Goal: Task Accomplishment & Management: Use online tool/utility

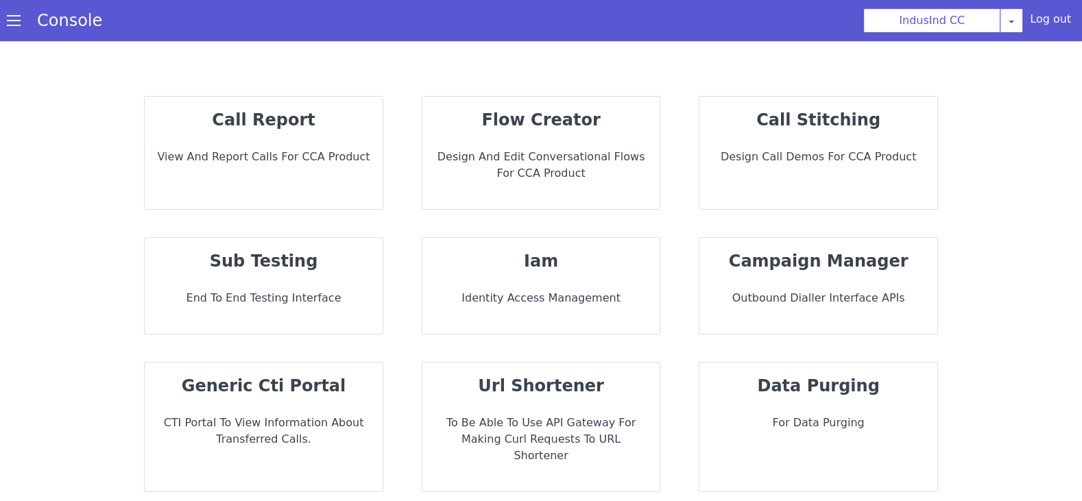
click at [540, 191] on div "flow creator Design and Edit Conversational flows for CCA Product" at bounding box center [541, 153] width 238 height 112
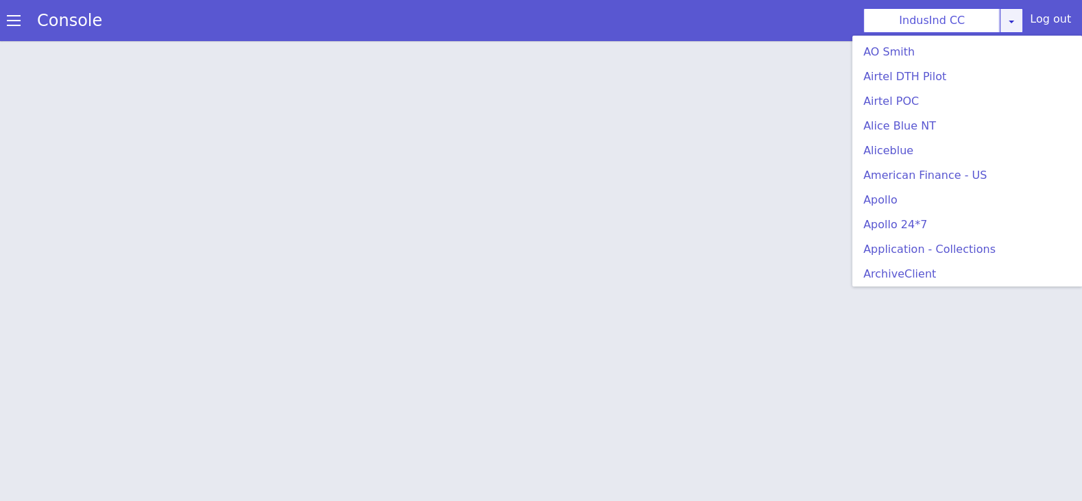
click at [1012, 18] on icon at bounding box center [1011, 21] width 11 height 11
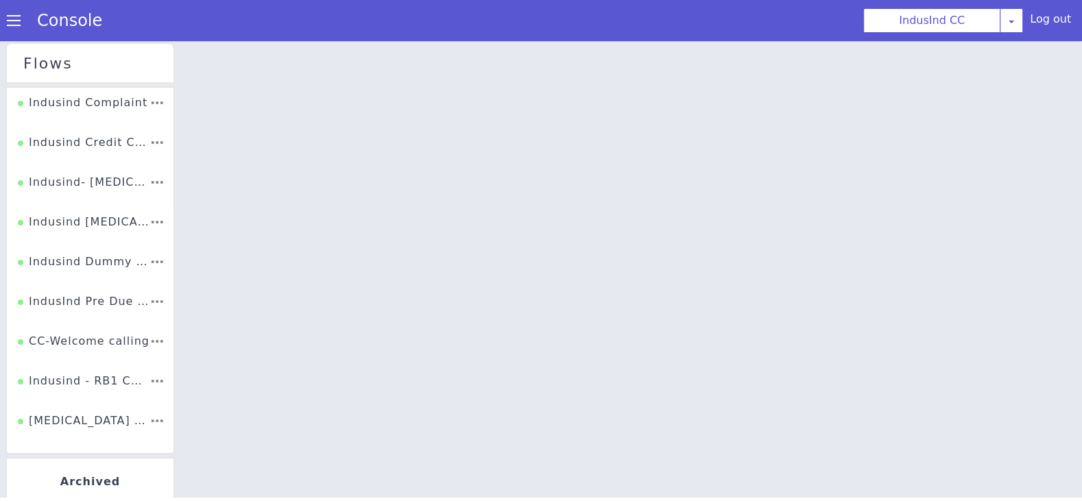
scroll to position [248, 0]
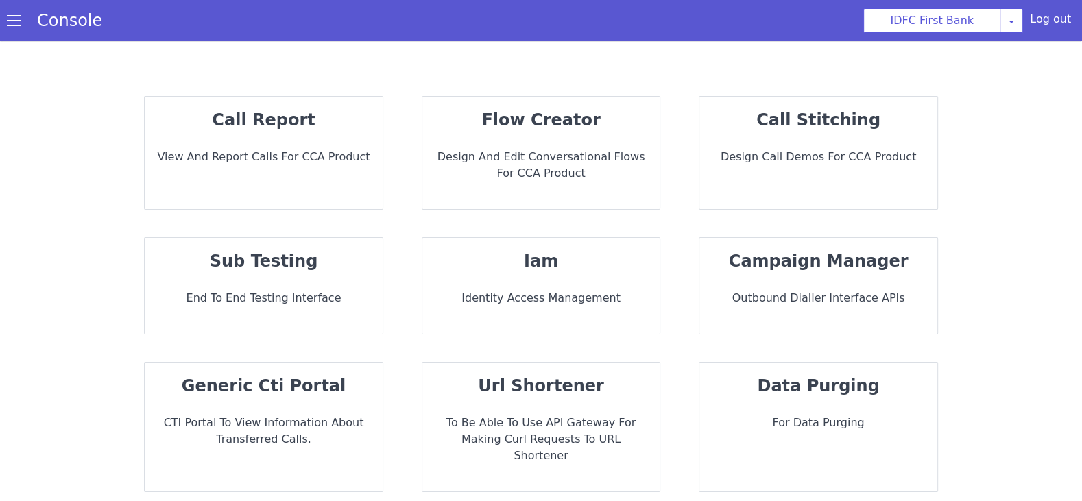
click at [604, 190] on div "flow creator Design and Edit Conversational flows for CCA Product" at bounding box center [541, 153] width 238 height 112
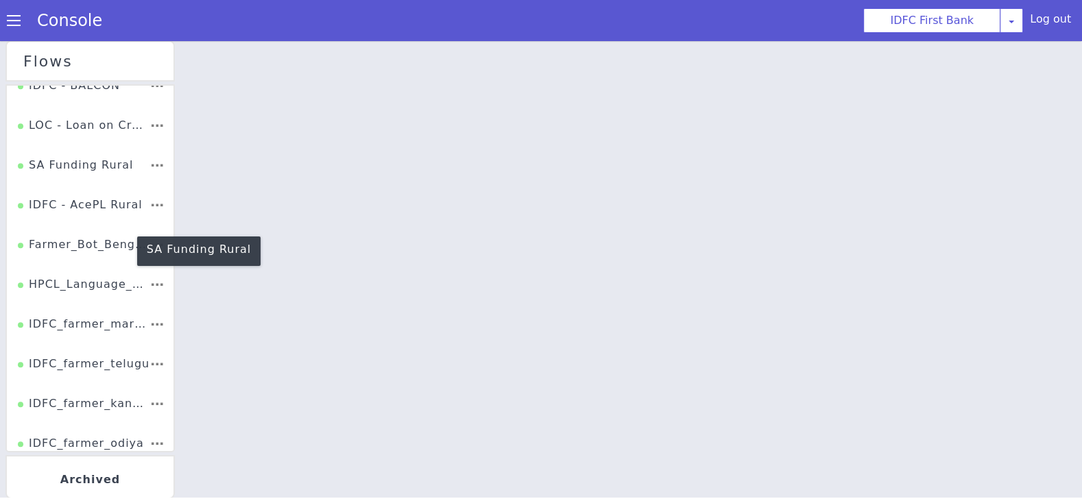
scroll to position [1145, 0]
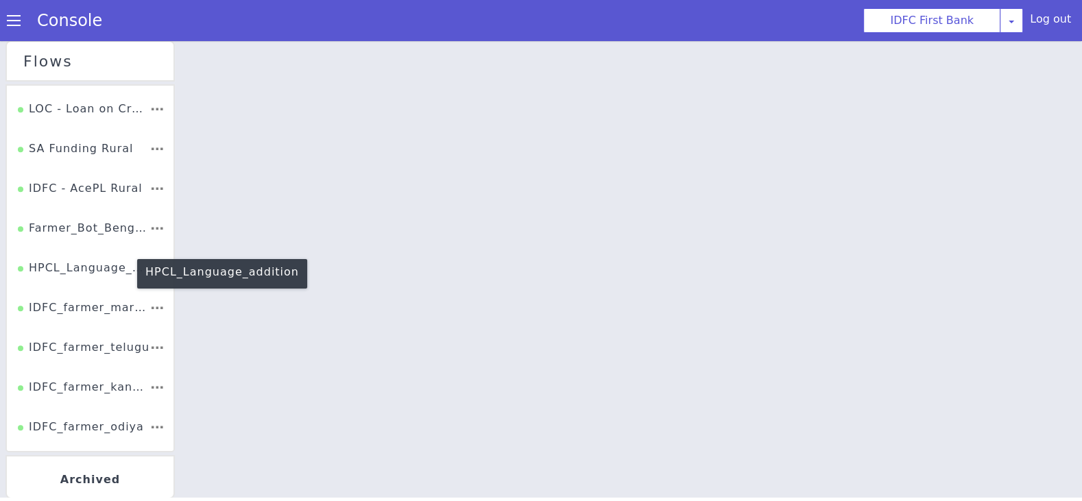
click at [82, 246] on div "HPCL_Language_addition" at bounding box center [86, 226] width 134 height 39
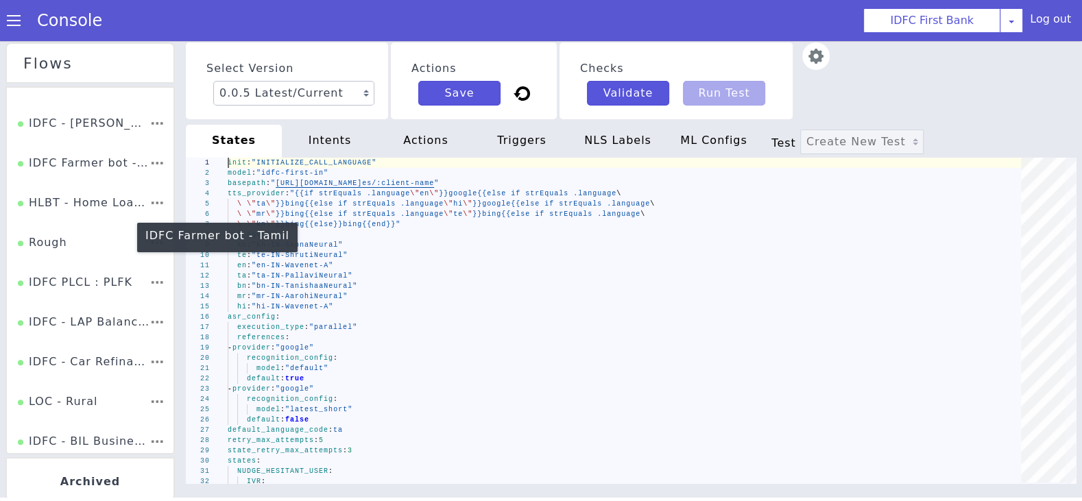
scroll to position [464, 0]
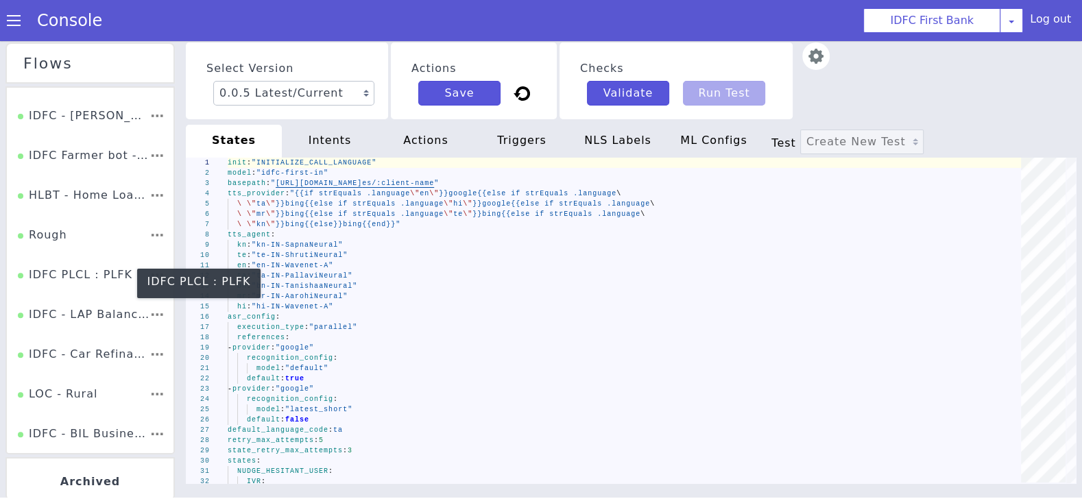
click at [69, 273] on div "IDFC PLCL : PLFK" at bounding box center [75, 280] width 114 height 26
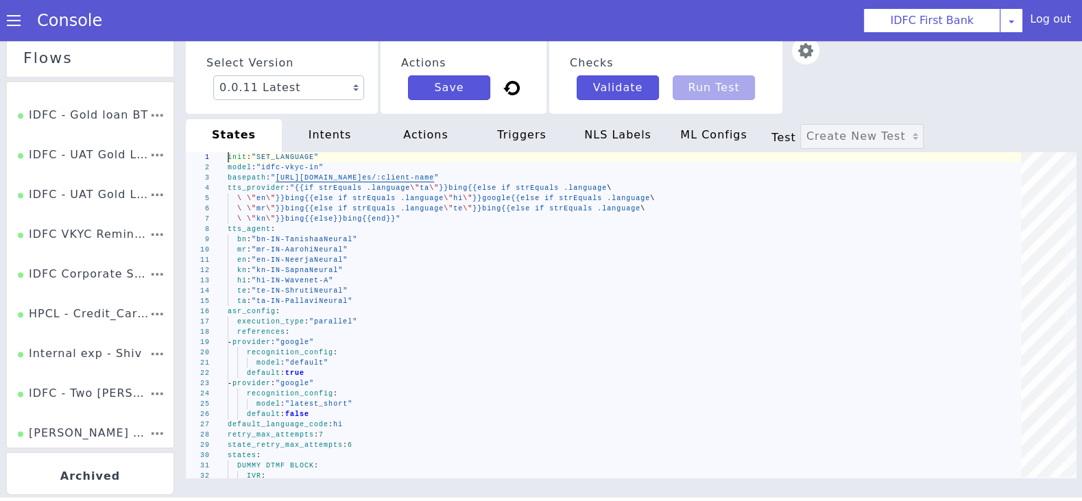
scroll to position [1773, 0]
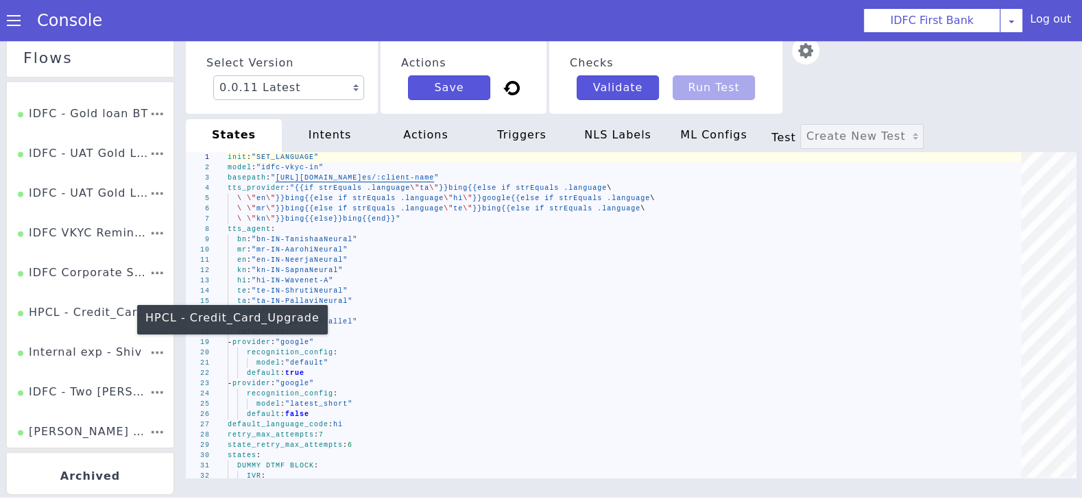
click at [50, 251] on div "HPCL - Credit_Card_Upgrade" at bounding box center [82, 225] width 134 height 52
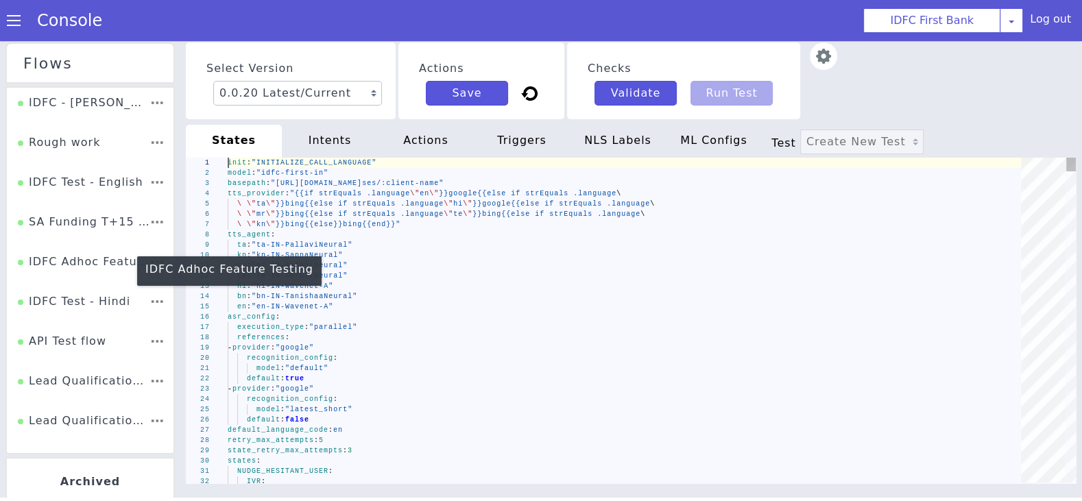
scroll to position [0, 119]
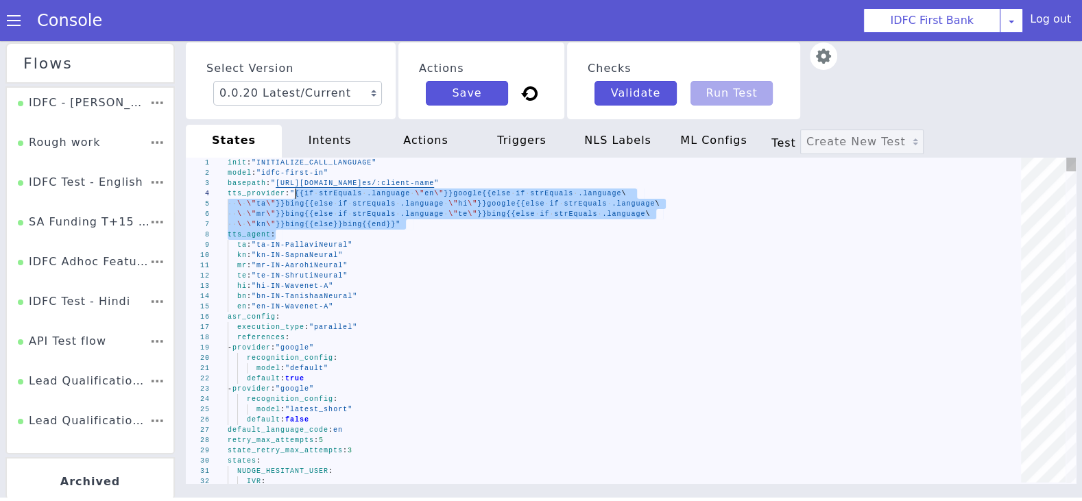
drag, startPoint x: 418, startPoint y: 233, endPoint x: 296, endPoint y: 189, distance: 129.7
drag, startPoint x: 411, startPoint y: 225, endPoint x: 298, endPoint y: 193, distance: 117.6
type textarea "init: "INITIALIZE_CALL_LANGUAGE" model: "idfc-first-in" basepath: "[URL][DOMAIN…"
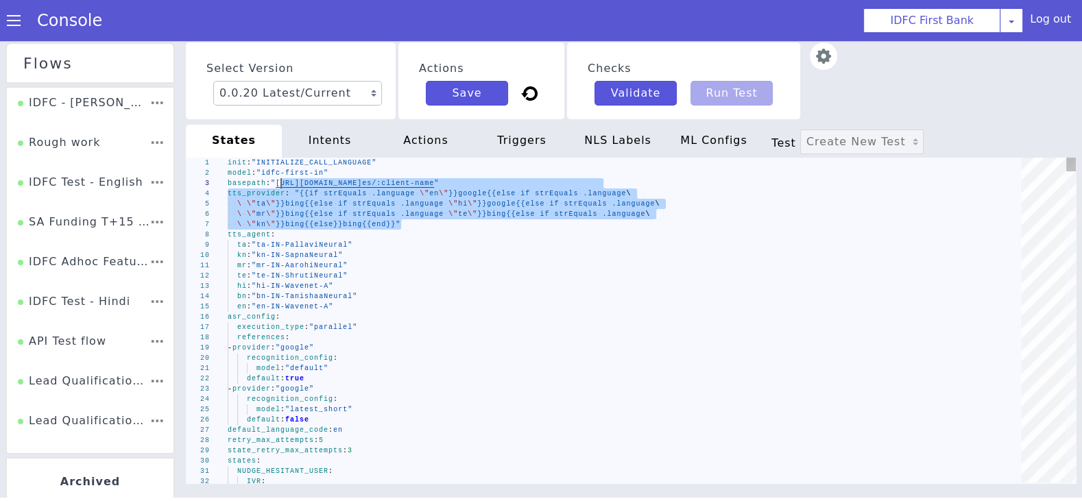
drag, startPoint x: 403, startPoint y: 225, endPoint x: 280, endPoint y: 187, distance: 128.4
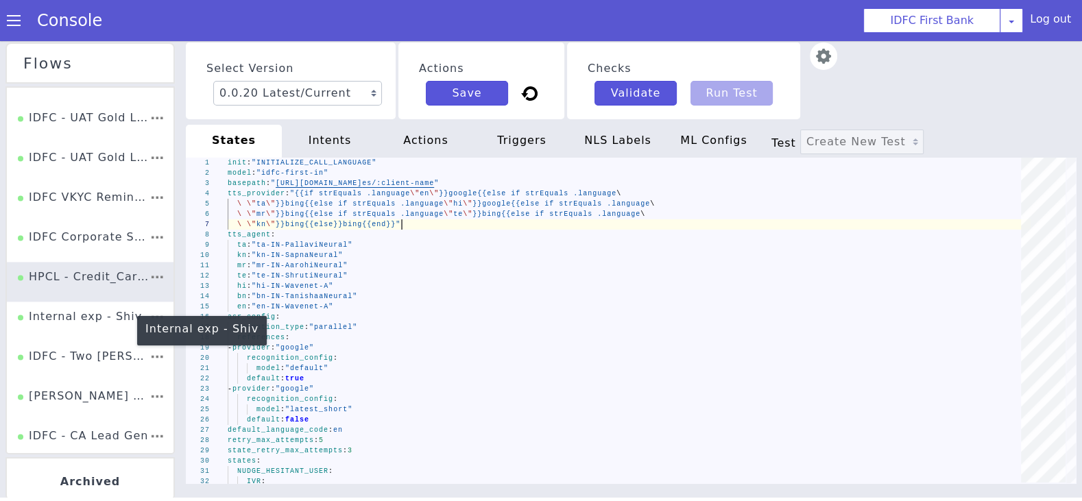
scroll to position [1808, 0]
